Goal: Information Seeking & Learning: Learn about a topic

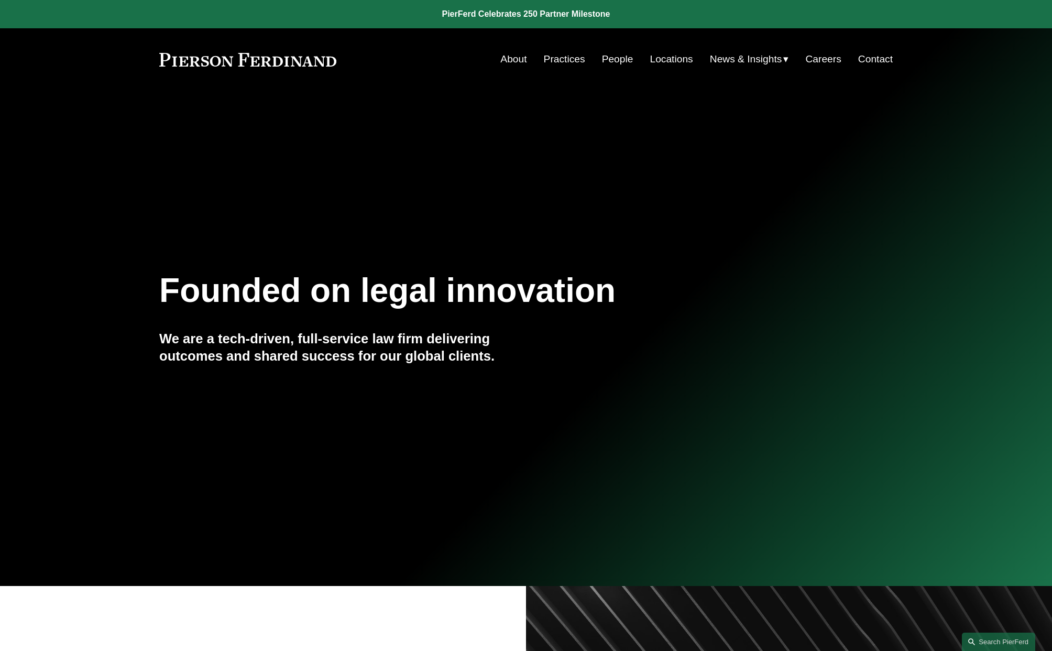
click at [614, 57] on link "People" at bounding box center [617, 59] width 31 height 20
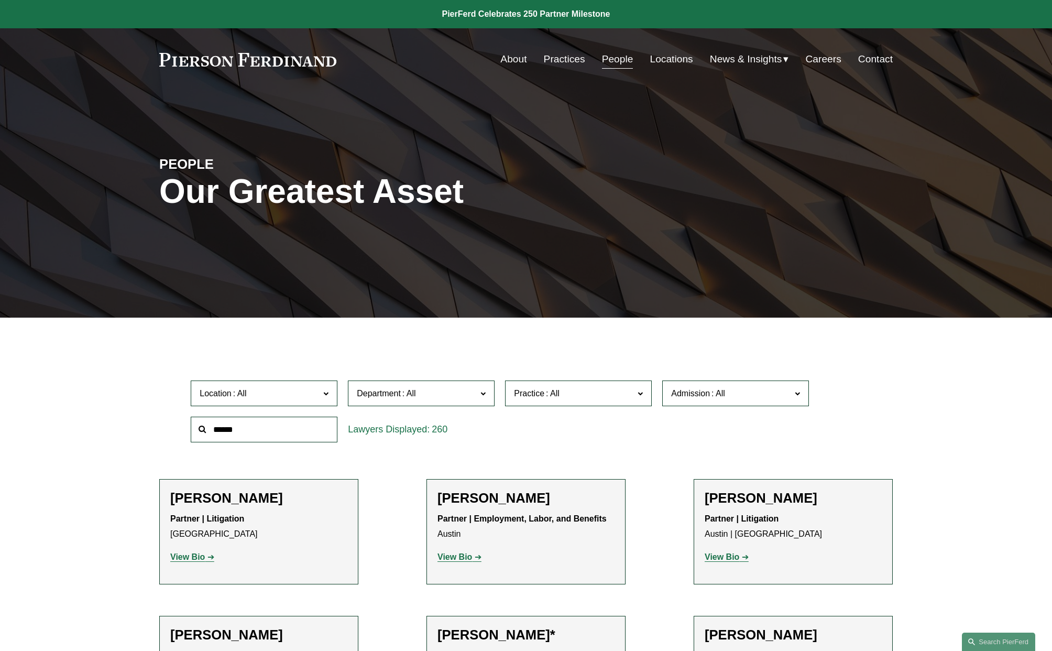
click at [563, 58] on link "Practices" at bounding box center [564, 59] width 41 height 20
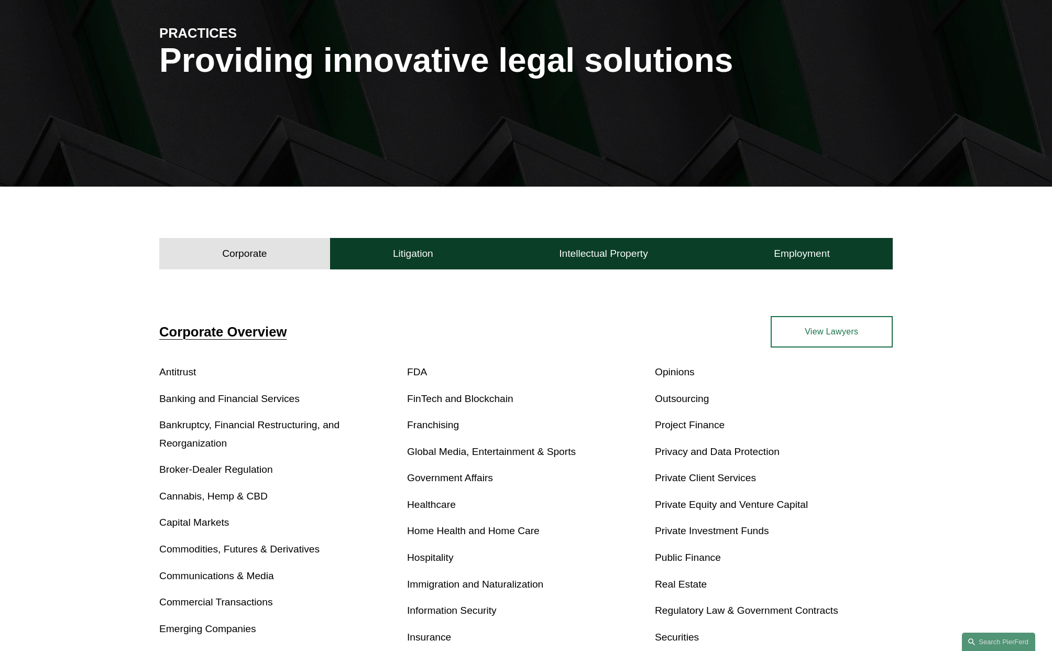
scroll to position [210, 0]
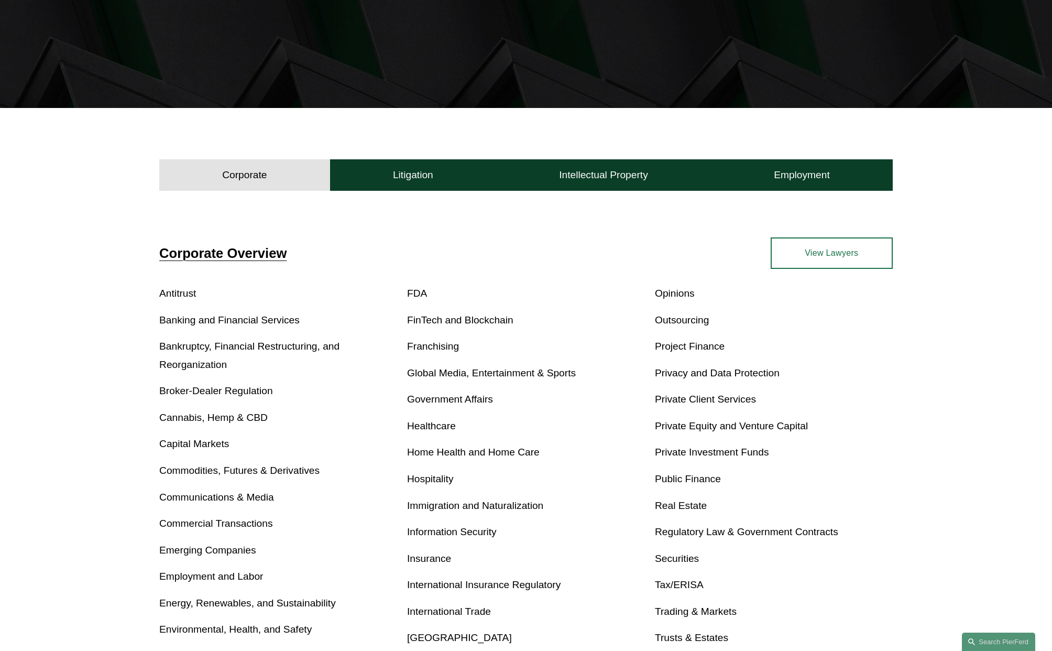
click at [687, 508] on link "Real Estate" at bounding box center [681, 505] width 52 height 11
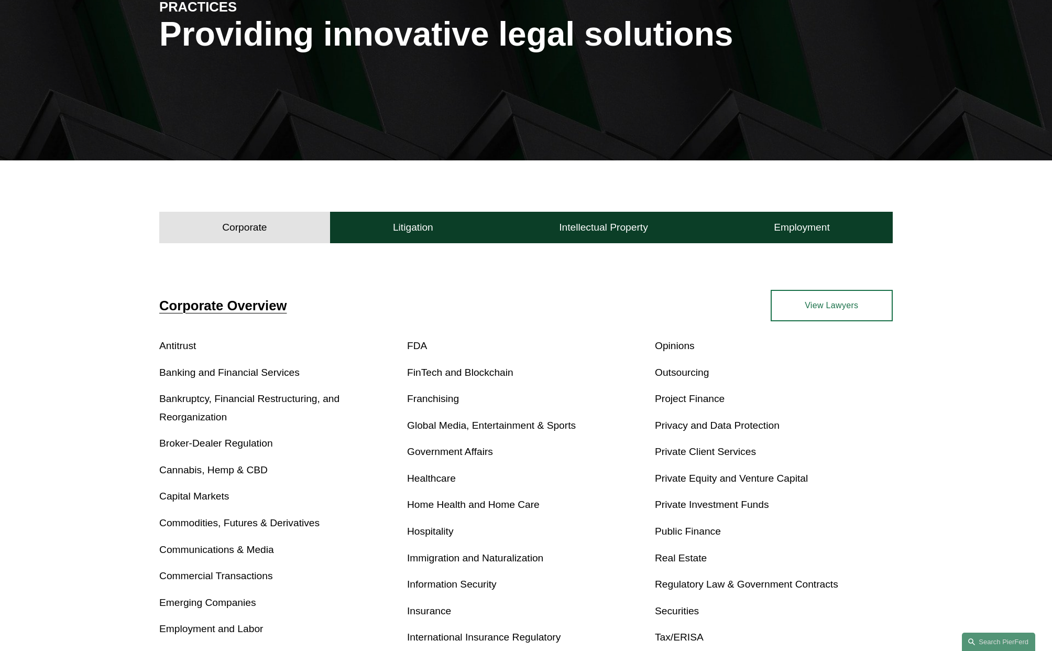
scroll to position [0, 0]
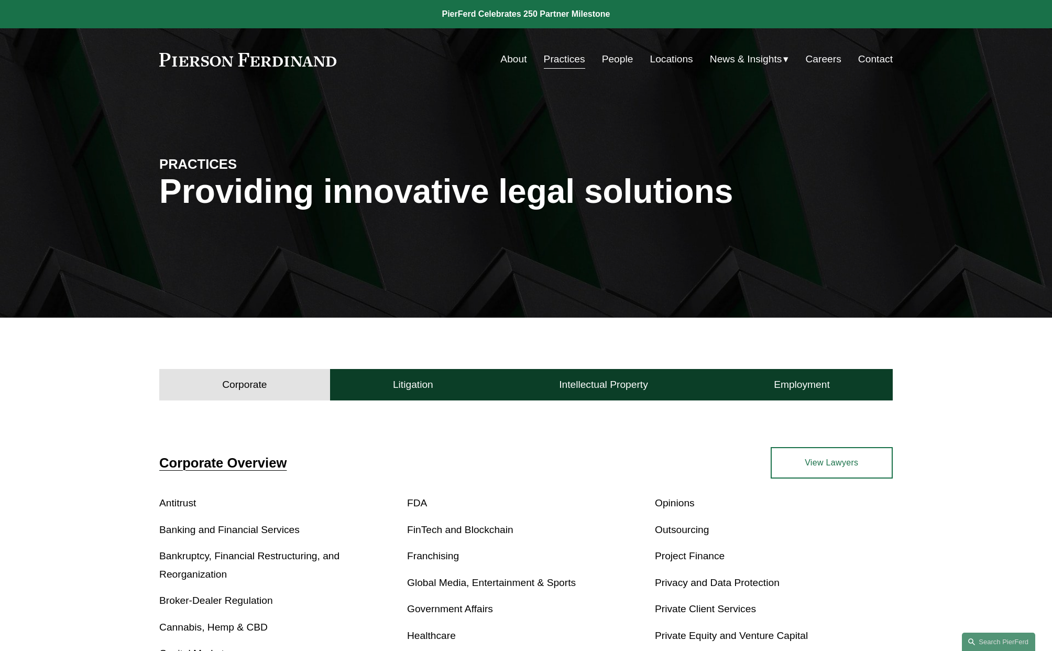
click at [795, 164] on div "PRACTICES Providing innovative legal solutions" at bounding box center [526, 204] width 1052 height 158
click at [612, 59] on link "People" at bounding box center [617, 59] width 31 height 20
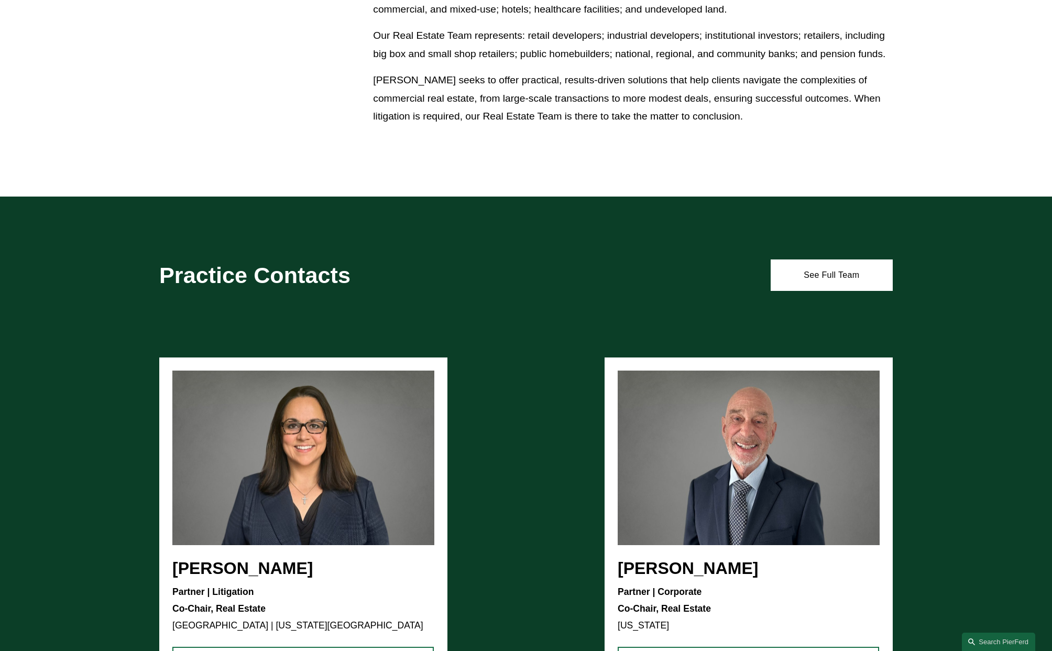
scroll to position [943, 0]
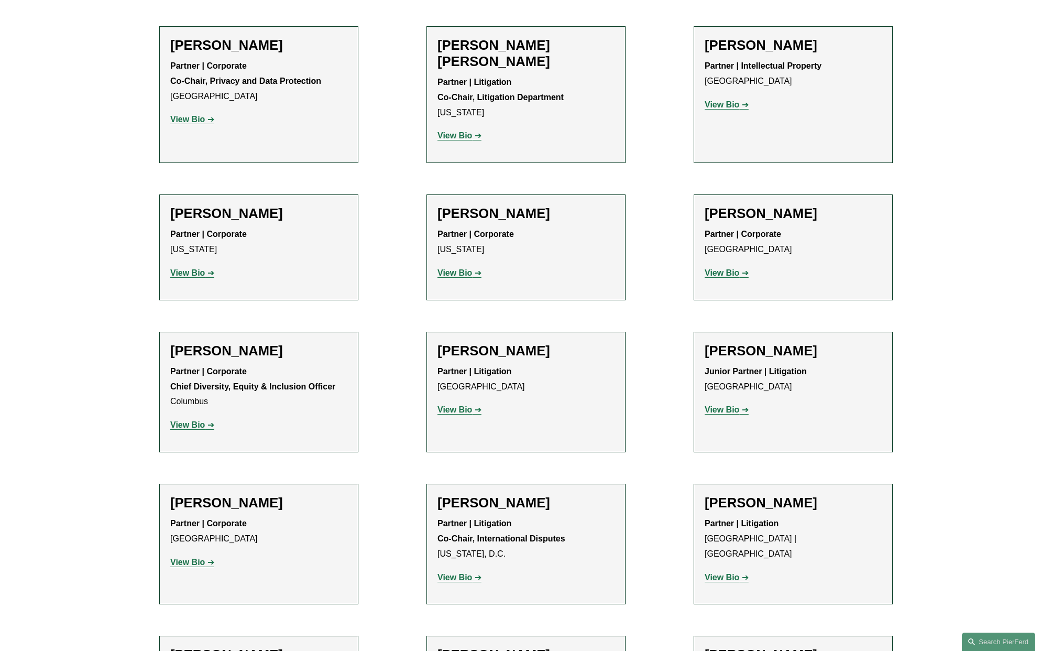
scroll to position [1624, 0]
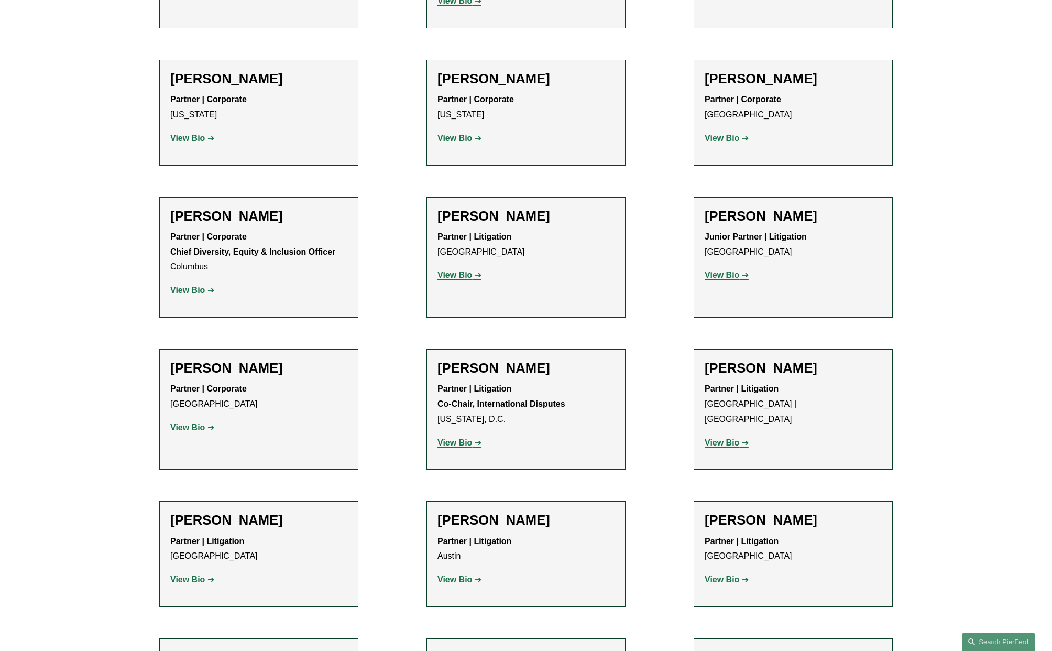
click at [731, 438] on strong "View Bio" at bounding box center [722, 442] width 35 height 9
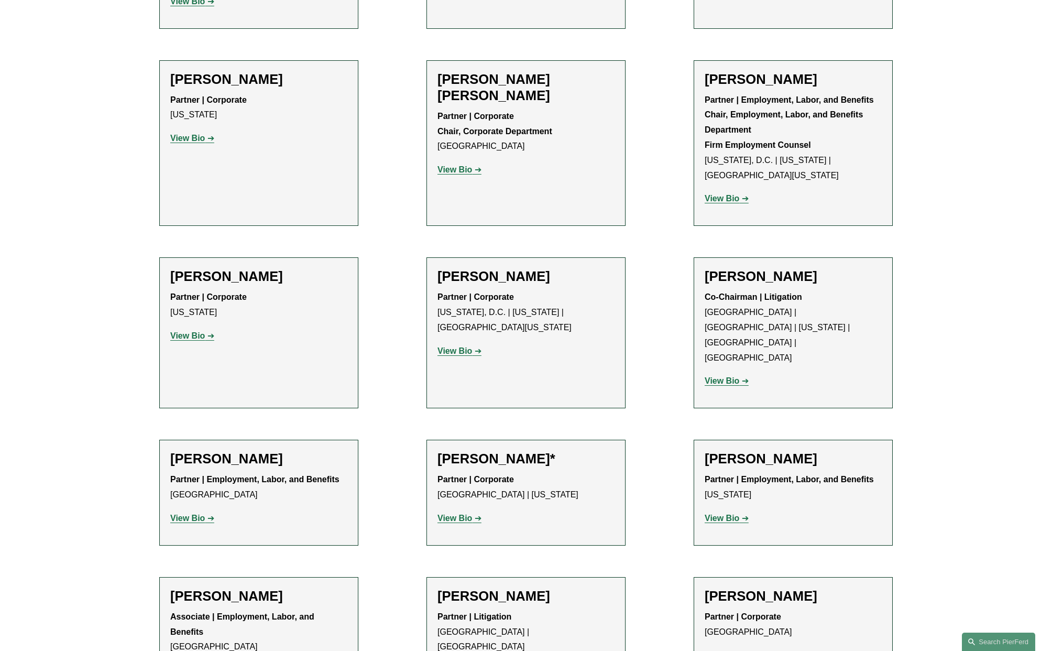
scroll to position [4192, 0]
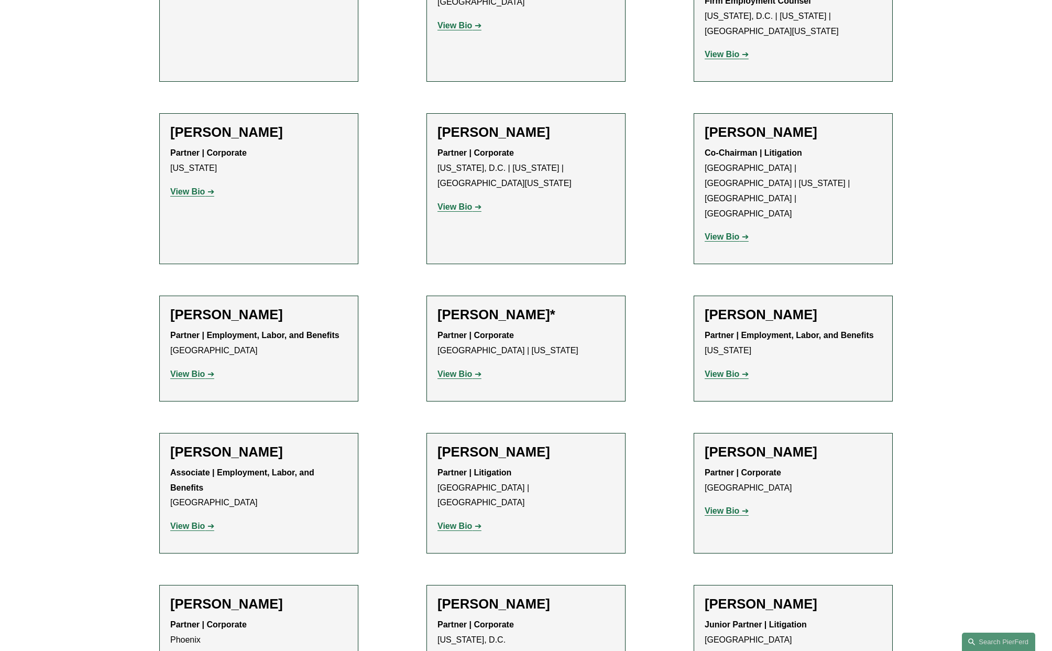
click at [464, 521] on strong "View Bio" at bounding box center [454, 525] width 35 height 9
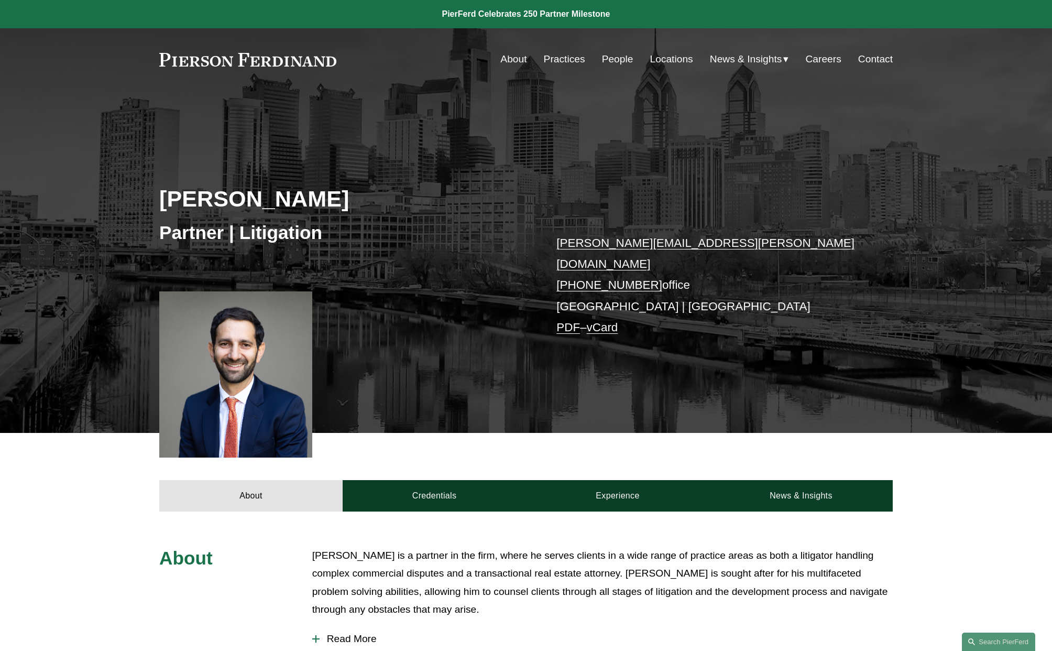
click at [610, 63] on link "People" at bounding box center [617, 59] width 31 height 20
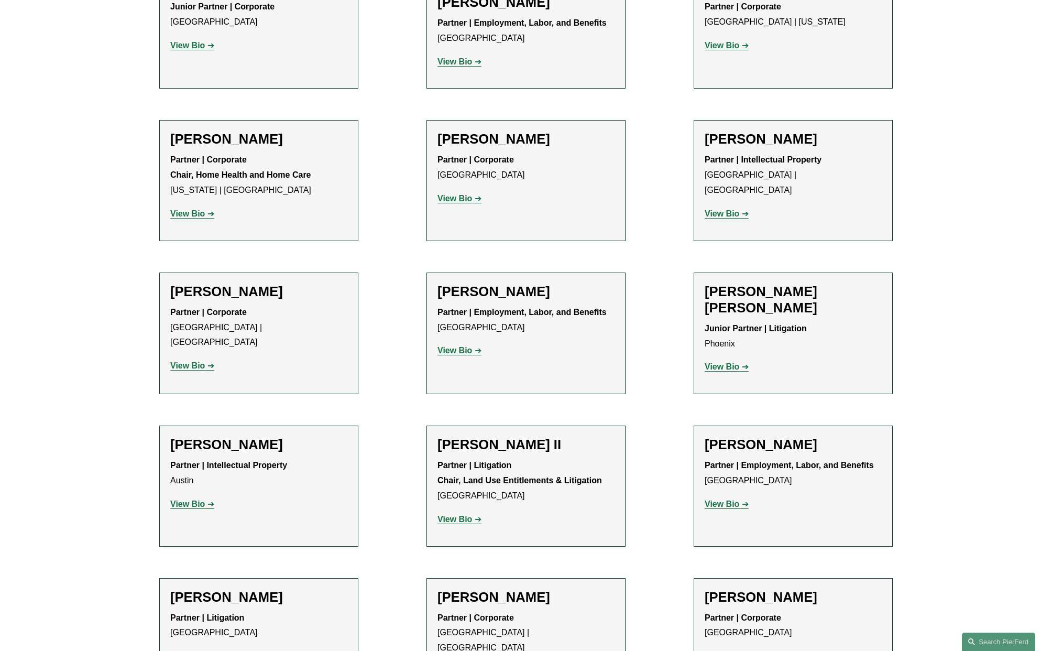
scroll to position [472, 0]
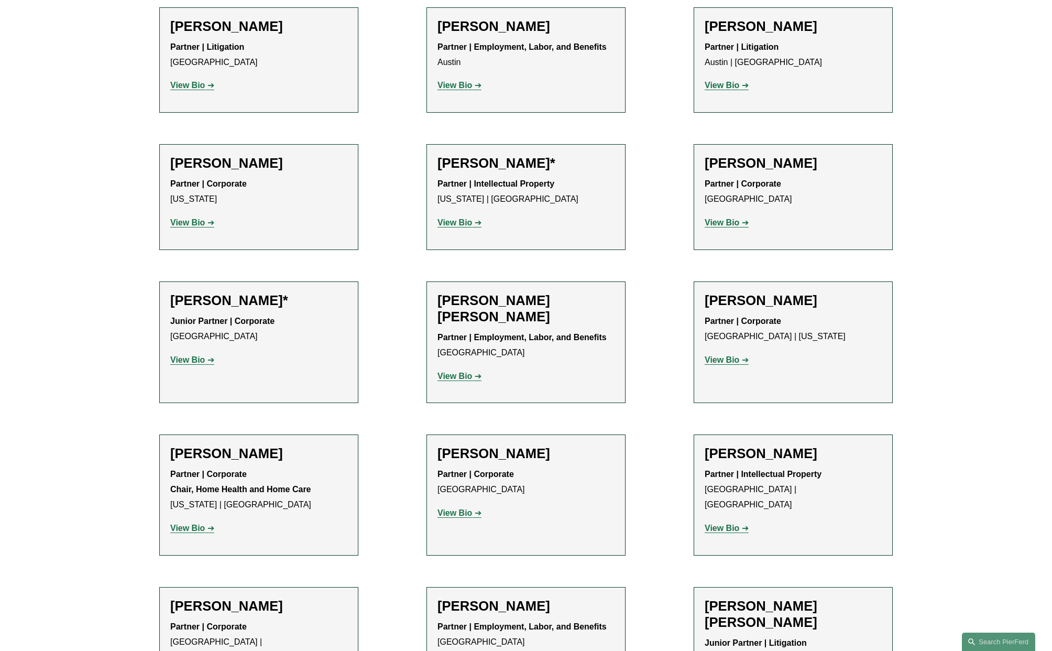
click at [546, 305] on h2 "[PERSON_NAME] [PERSON_NAME]" at bounding box center [525, 308] width 177 height 32
drag, startPoint x: 467, startPoint y: 374, endPoint x: 478, endPoint y: 374, distance: 11.0
click at [467, 374] on strong "View Bio" at bounding box center [454, 375] width 35 height 9
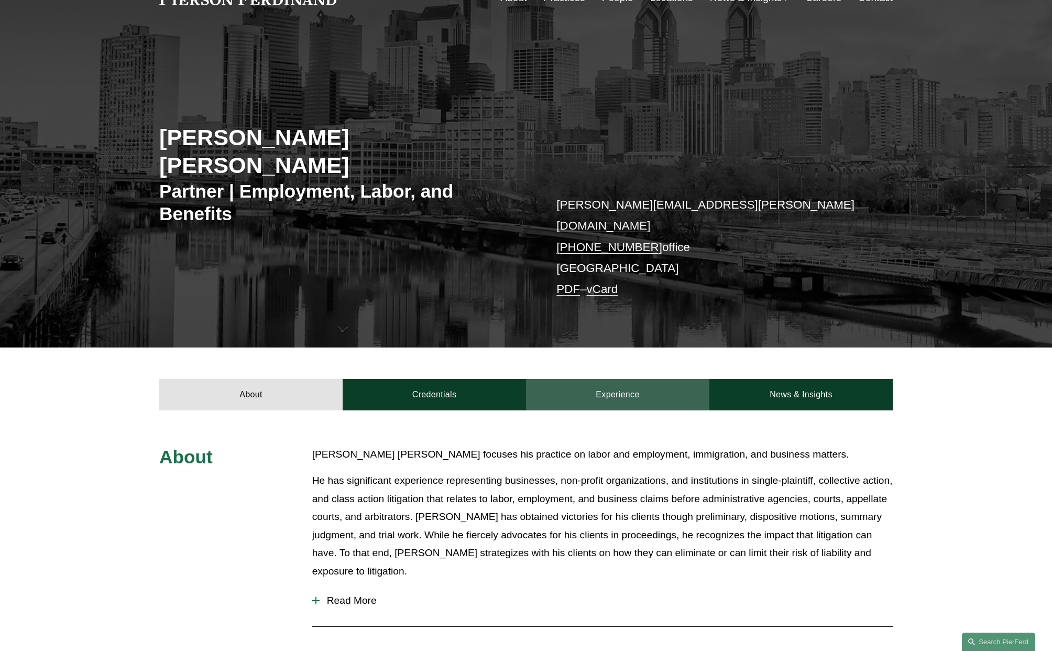
scroll to position [210, 0]
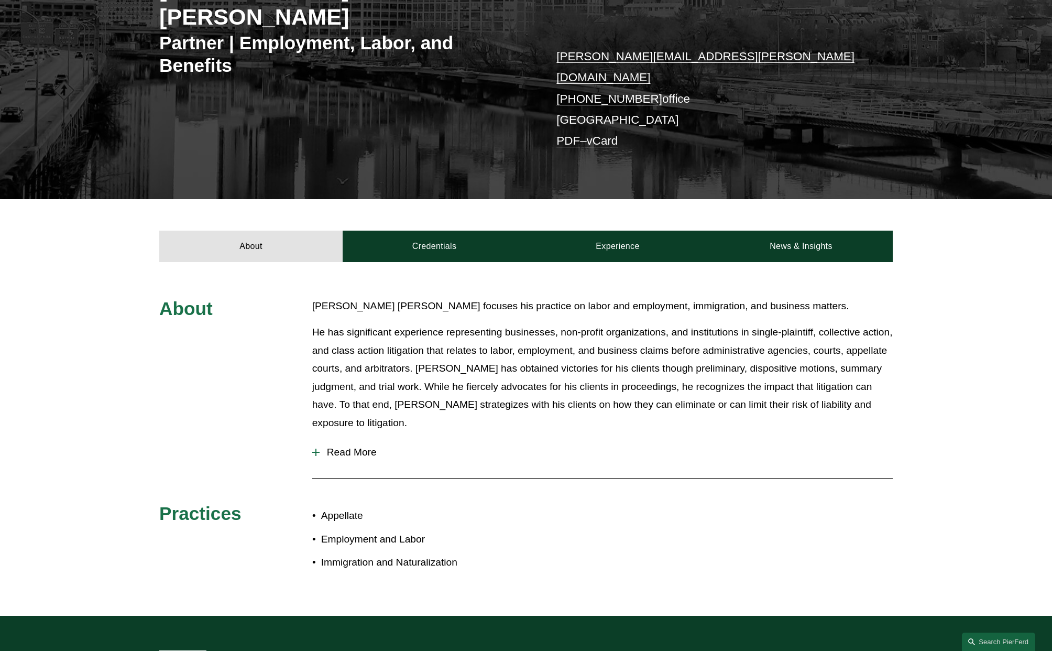
click at [631, 262] on div "About [PERSON_NAME] [PERSON_NAME] focuses his practice on labor and employment,…" at bounding box center [526, 438] width 1052 height 353
click at [631, 231] on link "Experience" at bounding box center [617, 246] width 183 height 31
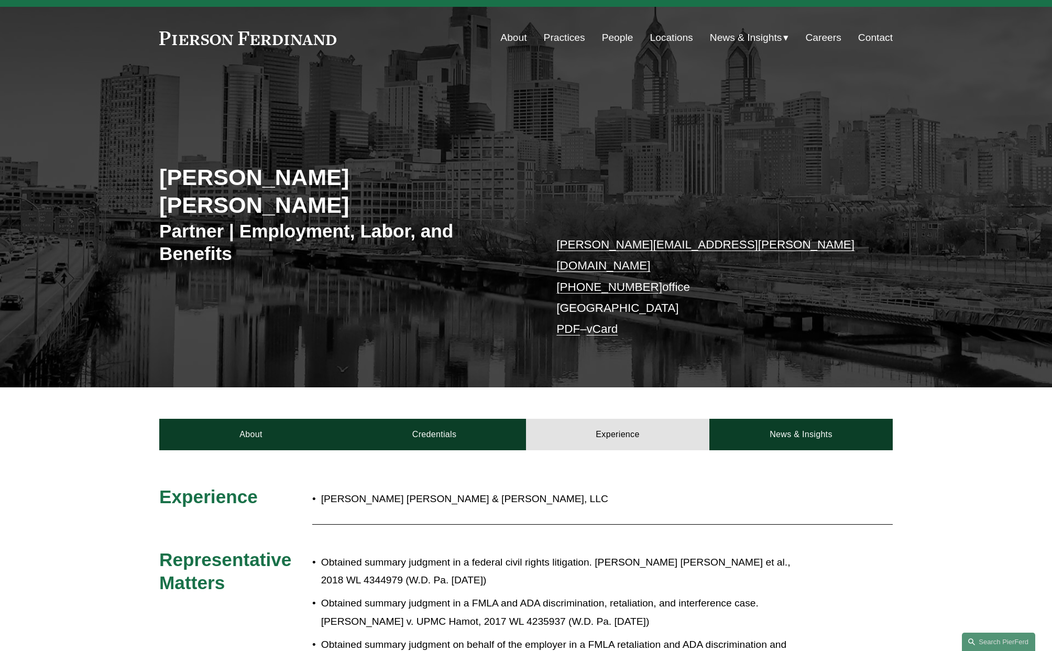
scroll to position [0, 0]
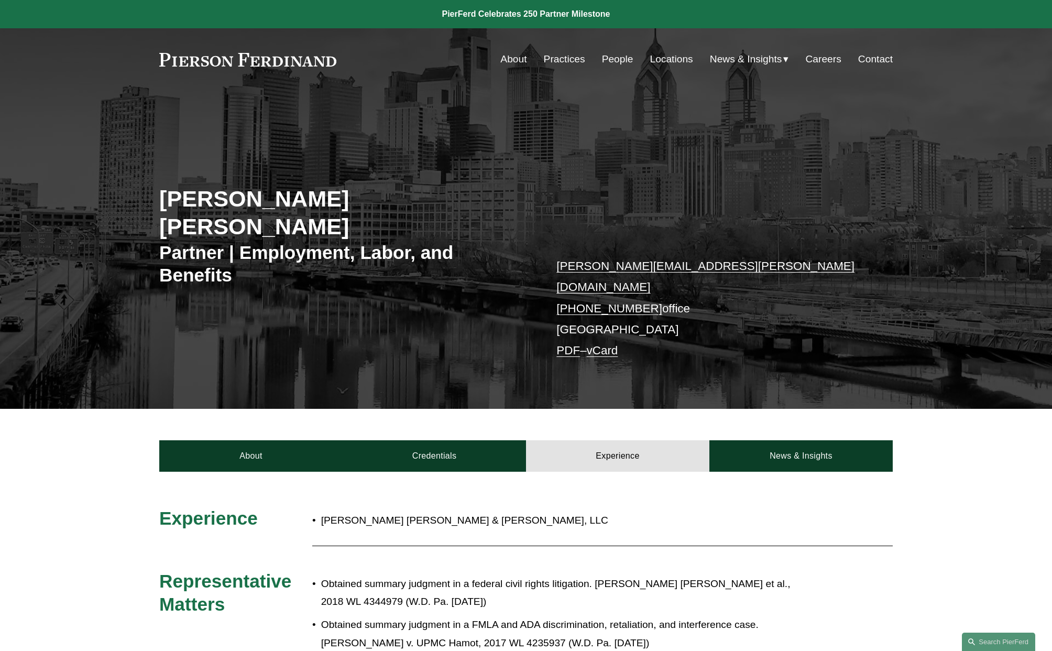
click at [606, 63] on link "People" at bounding box center [617, 59] width 31 height 20
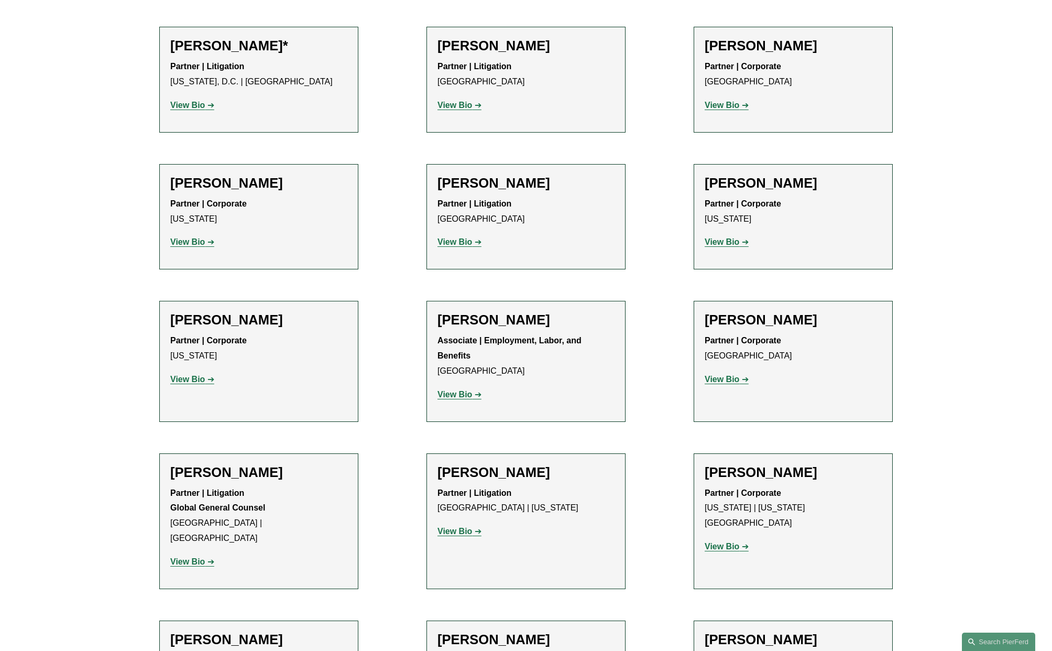
scroll to position [5030, 0]
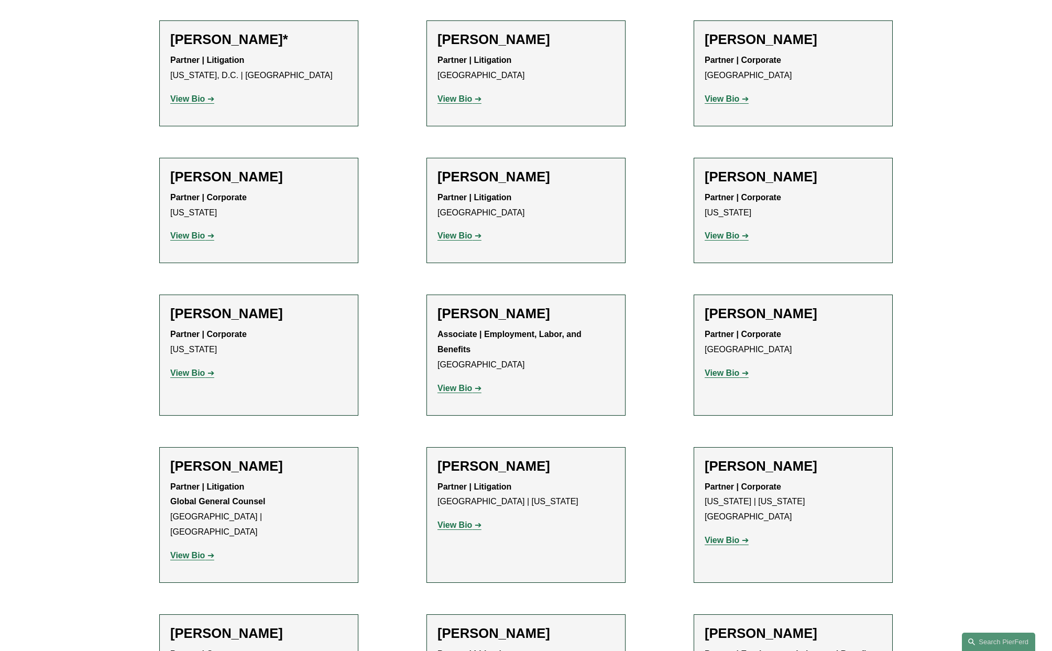
click at [208, 458] on h2 "[PERSON_NAME]" at bounding box center [258, 466] width 177 height 16
click at [189, 551] on strong "View Bio" at bounding box center [187, 555] width 35 height 9
